Goal: Task Accomplishment & Management: Manage account settings

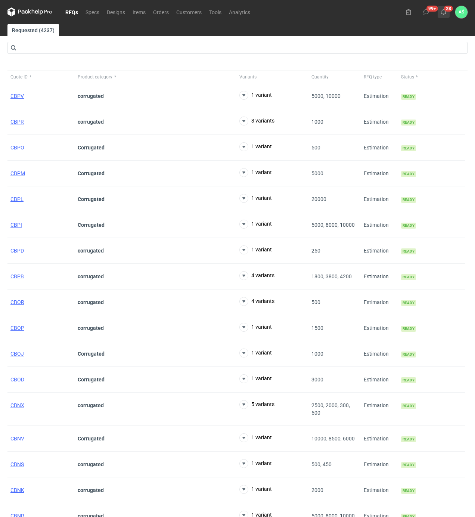
click at [445, 11] on icon at bounding box center [444, 12] width 6 height 6
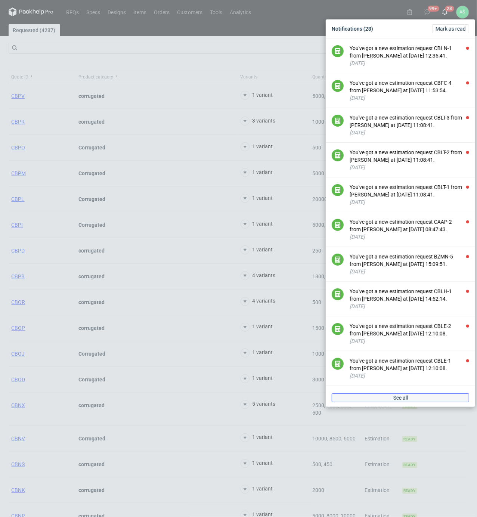
click at [424, 403] on link "See all" at bounding box center [401, 398] width 138 height 9
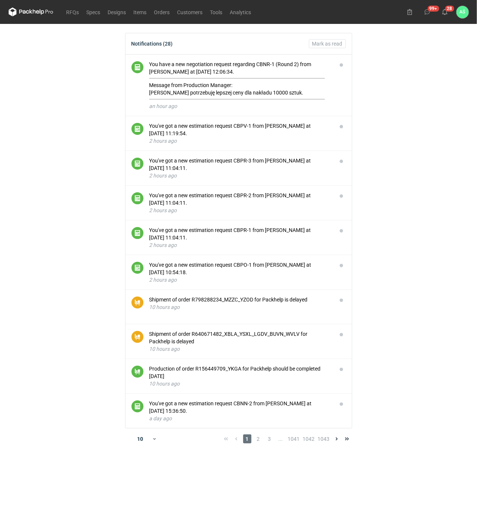
click at [394, 126] on main "Notifications (28) [PERSON_NAME] as read You have a new negotiation request reg…" at bounding box center [239, 270] width 467 height 493
click at [66, 10] on link "RFQs" at bounding box center [73, 11] width 20 height 9
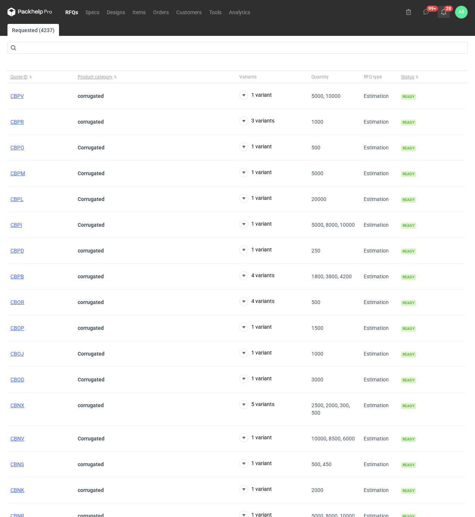
click at [445, 9] on icon at bounding box center [444, 12] width 6 height 6
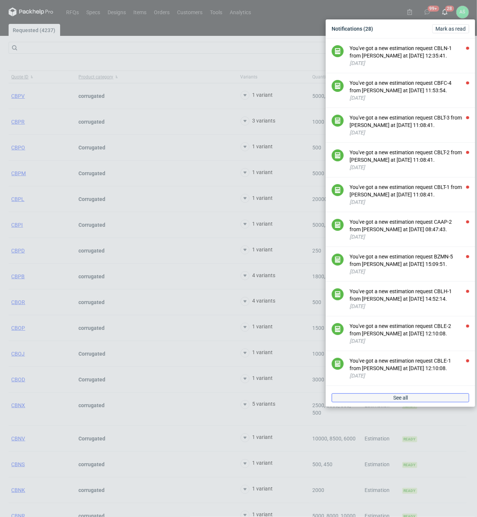
click at [386, 403] on link "See all" at bounding box center [401, 398] width 138 height 9
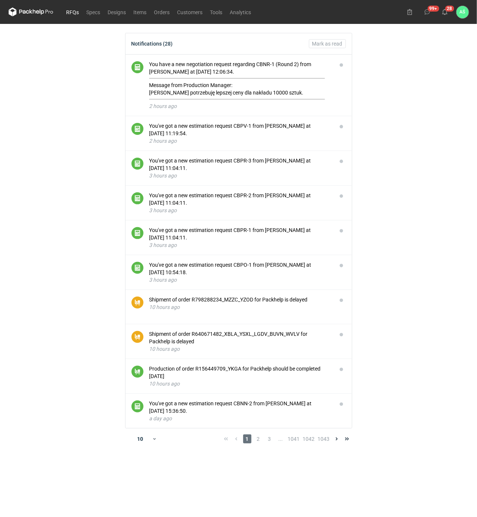
click at [73, 10] on link "RFQs" at bounding box center [73, 11] width 20 height 9
